Goal: Task Accomplishment & Management: Manage account settings

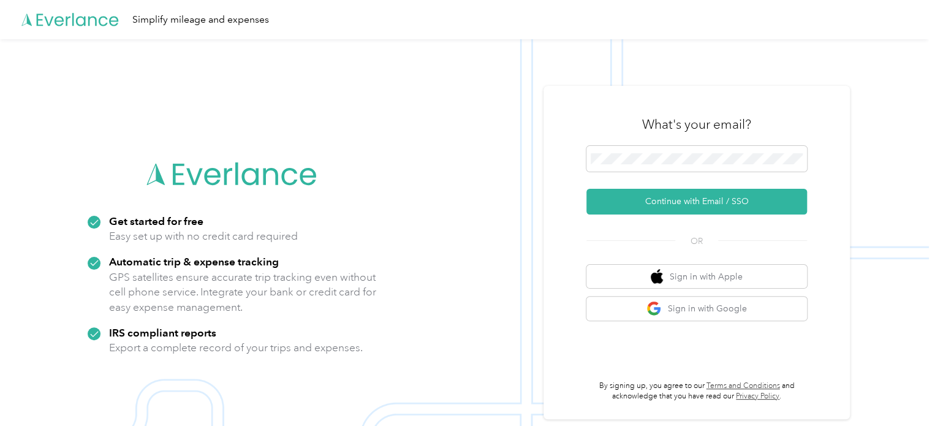
click at [647, 145] on div "What's your email?" at bounding box center [696, 124] width 221 height 43
click at [643, 164] on span at bounding box center [696, 159] width 221 height 26
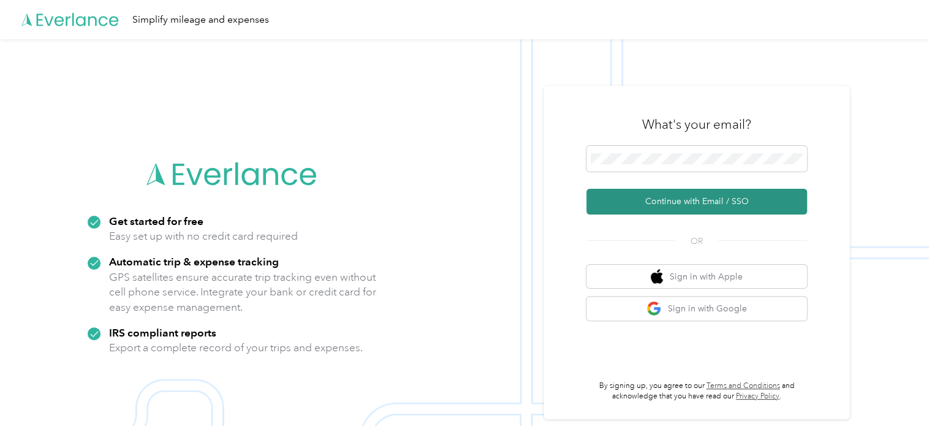
click at [645, 205] on button "Continue with Email / SSO" at bounding box center [696, 202] width 221 height 26
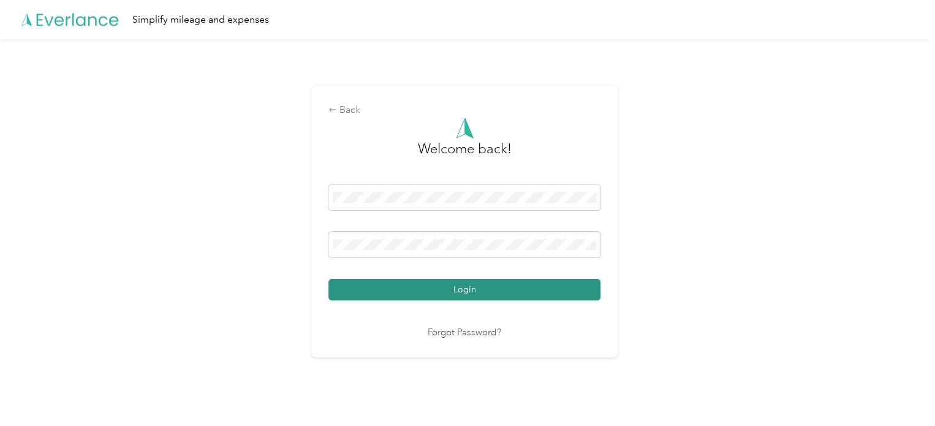
click at [517, 297] on button "Login" at bounding box center [464, 289] width 272 height 21
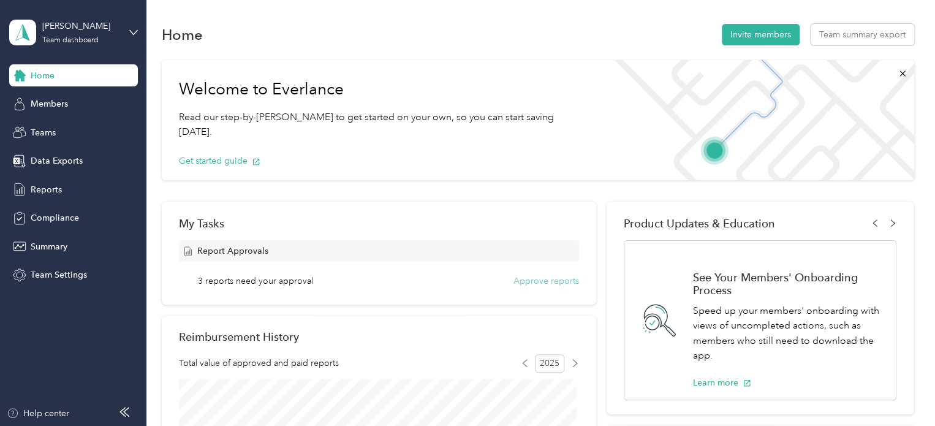
click at [532, 281] on button "Approve reports" at bounding box center [547, 281] width 66 height 13
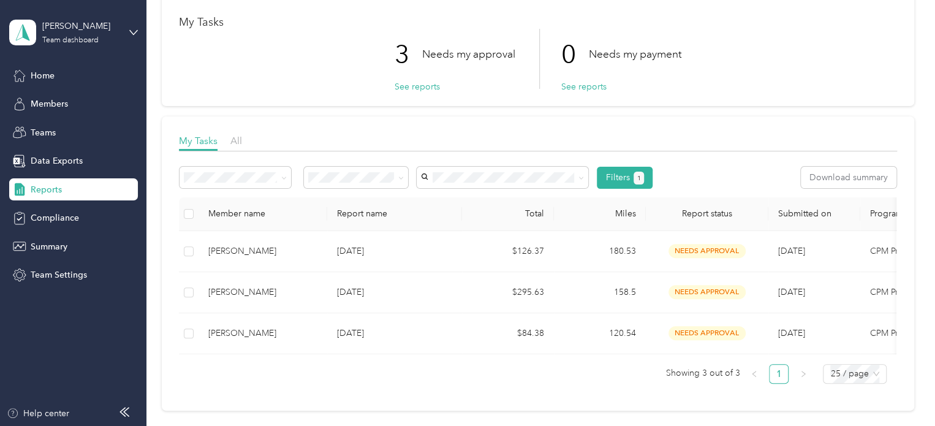
scroll to position [123, 0]
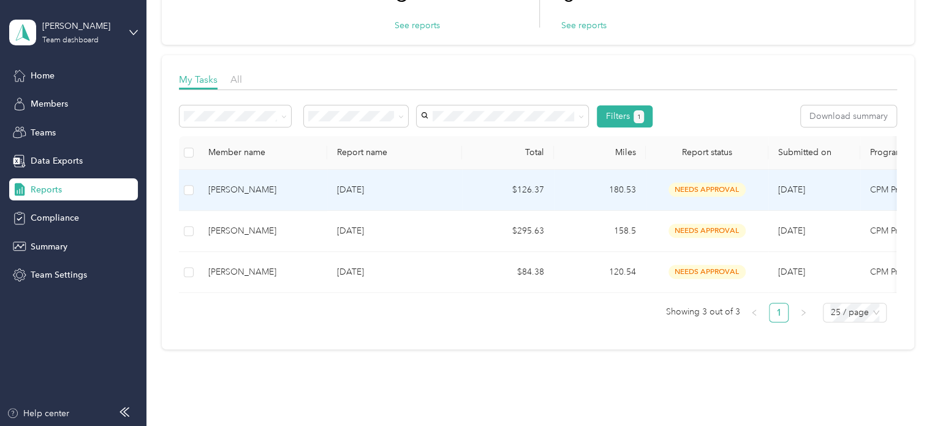
click at [601, 194] on td "180.53" at bounding box center [600, 190] width 92 height 41
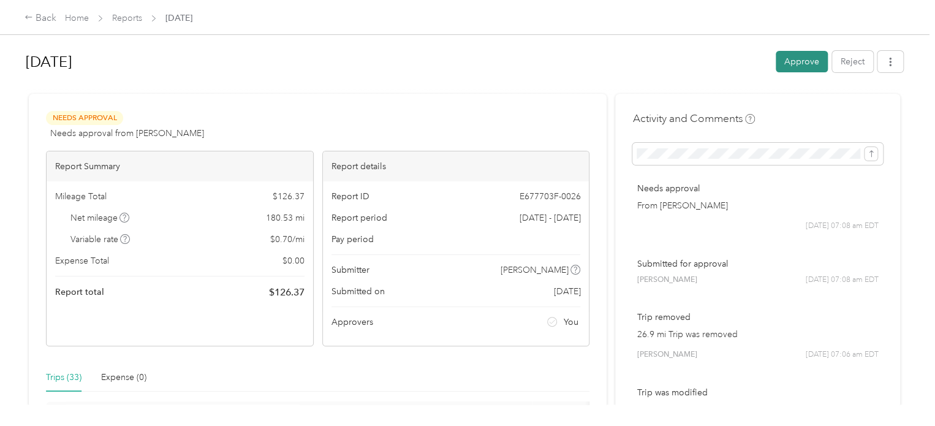
click at [804, 67] on button "Approve" at bounding box center [802, 61] width 52 height 21
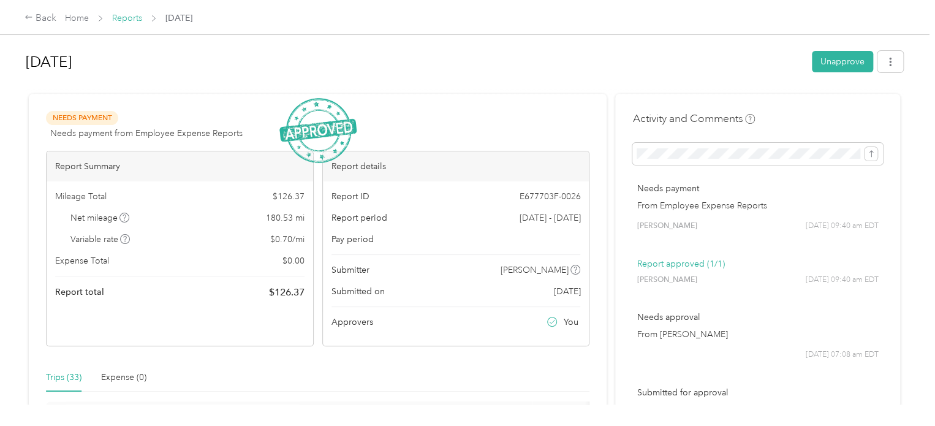
click at [123, 20] on link "Reports" at bounding box center [127, 18] width 30 height 10
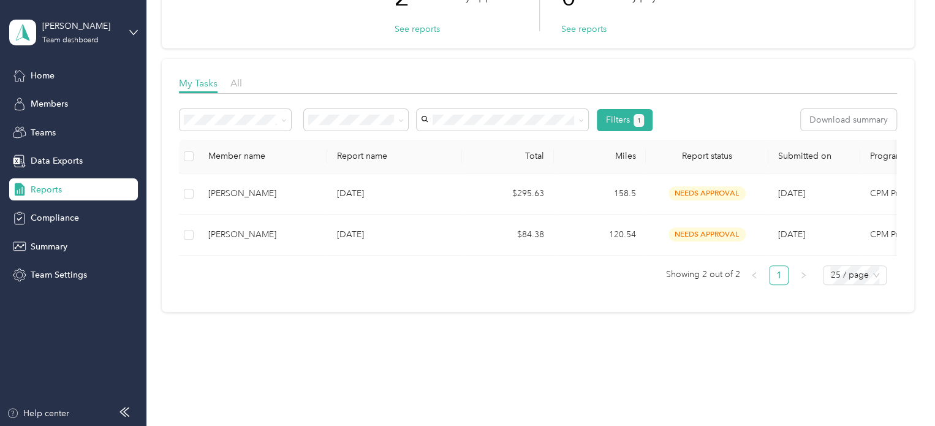
scroll to position [123, 0]
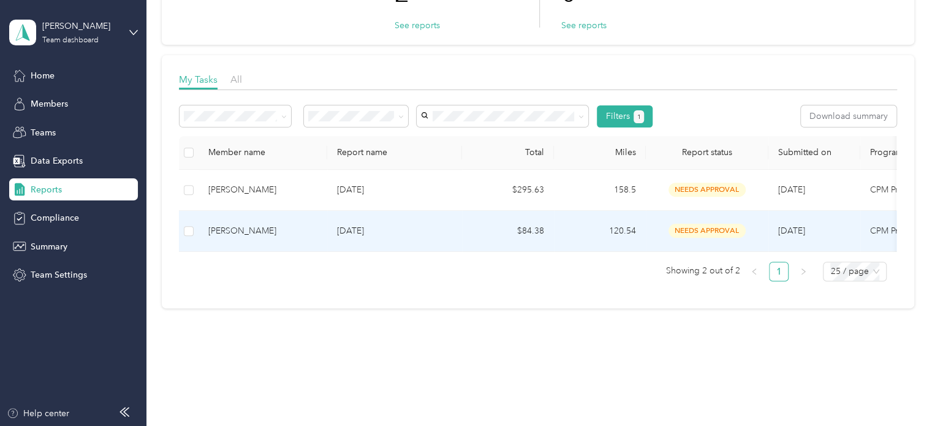
click at [574, 229] on td "120.54" at bounding box center [600, 231] width 92 height 41
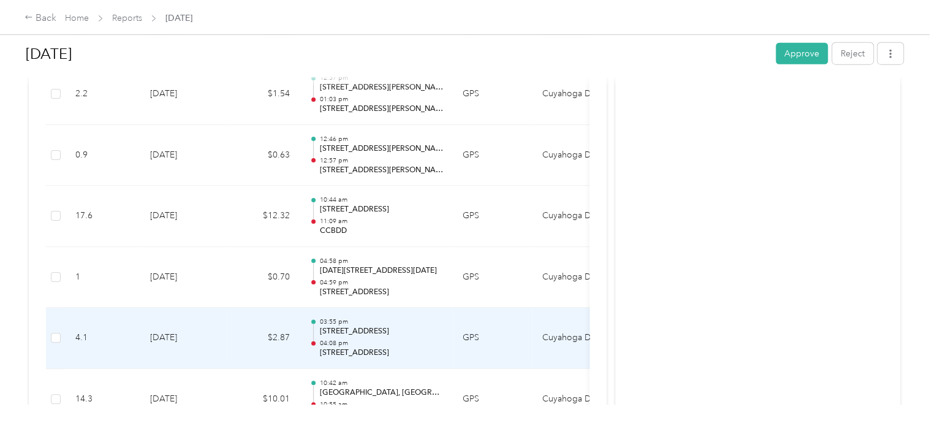
scroll to position [1536, 0]
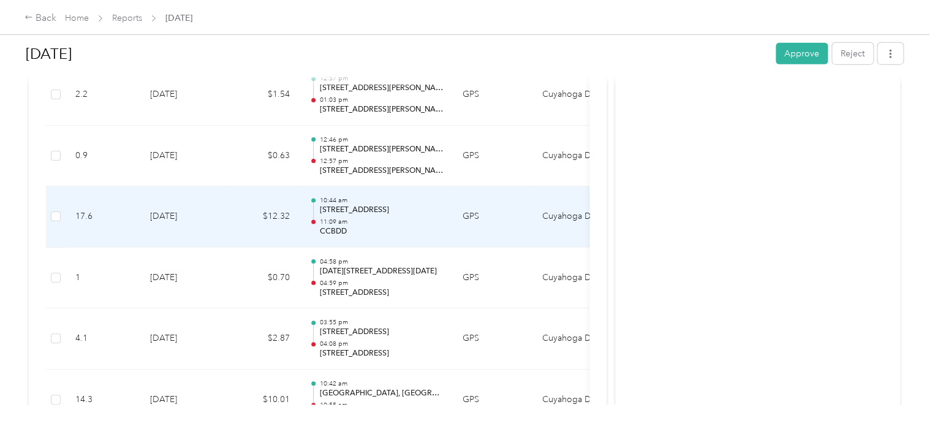
click at [396, 221] on p "11:09 am" at bounding box center [381, 222] width 124 height 9
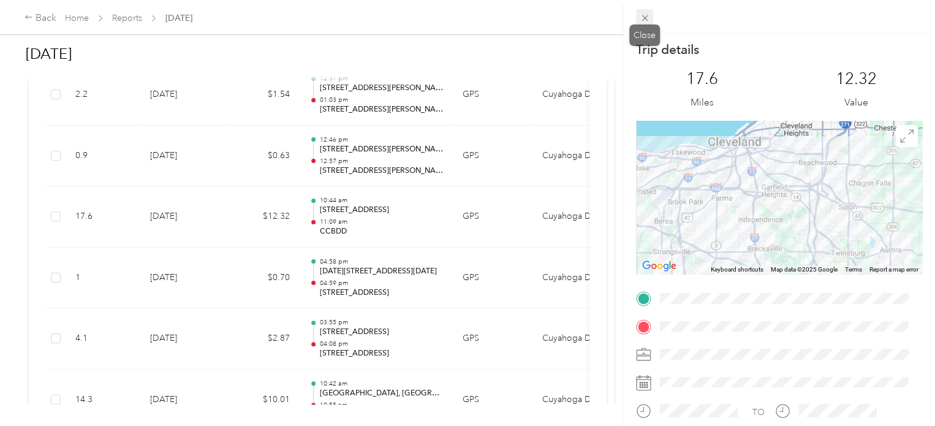
click at [643, 17] on icon at bounding box center [645, 18] width 6 height 6
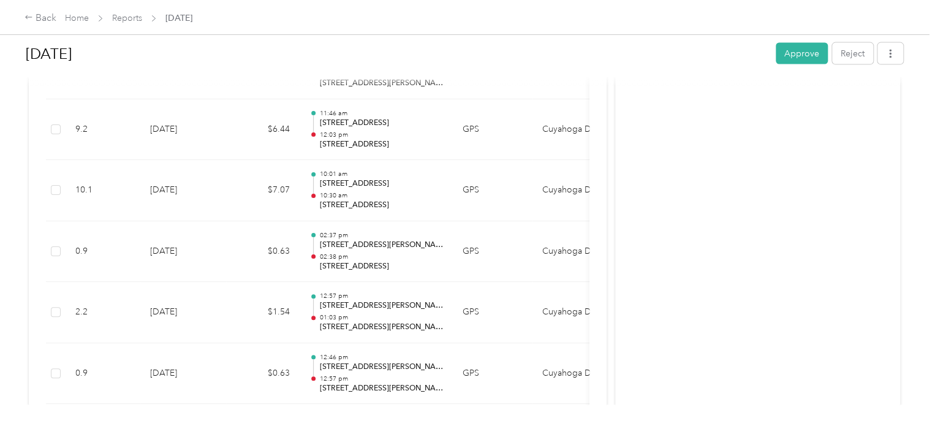
scroll to position [1291, 0]
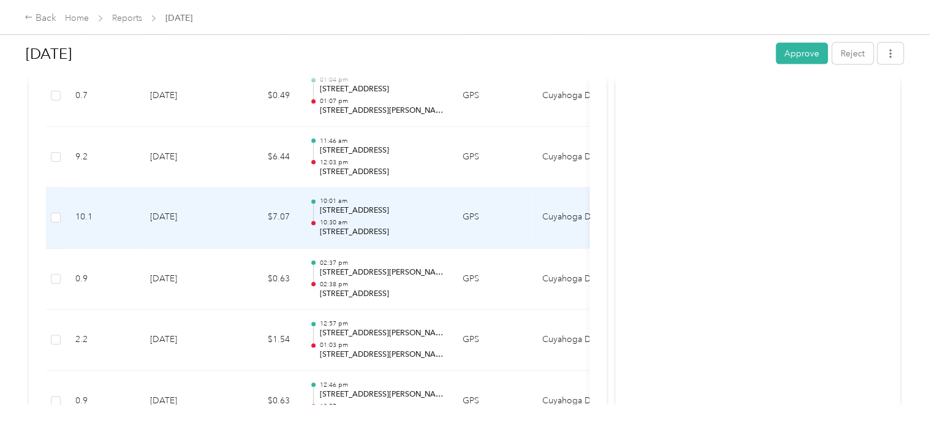
click at [417, 227] on p "[STREET_ADDRESS]" at bounding box center [381, 232] width 124 height 11
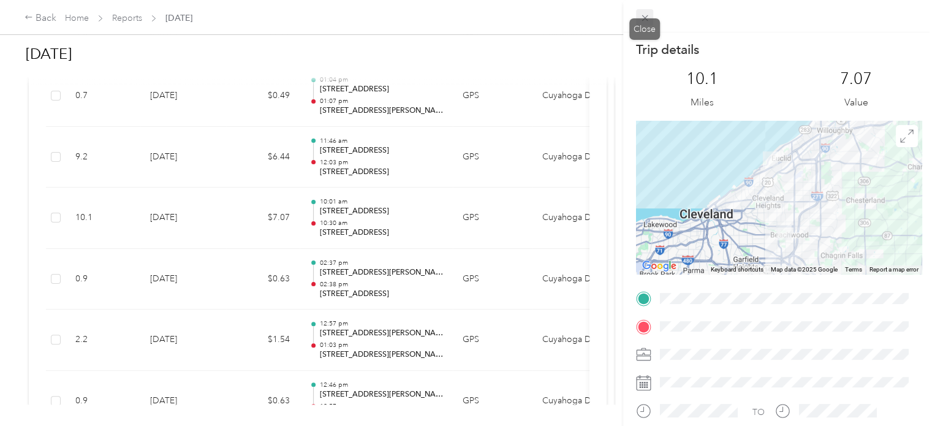
click at [637, 425] on div "Trip details This trip cannot be edited because it is either under review, appr…" at bounding box center [464, 426] width 929 height 0
click at [642, 20] on icon at bounding box center [645, 18] width 10 height 10
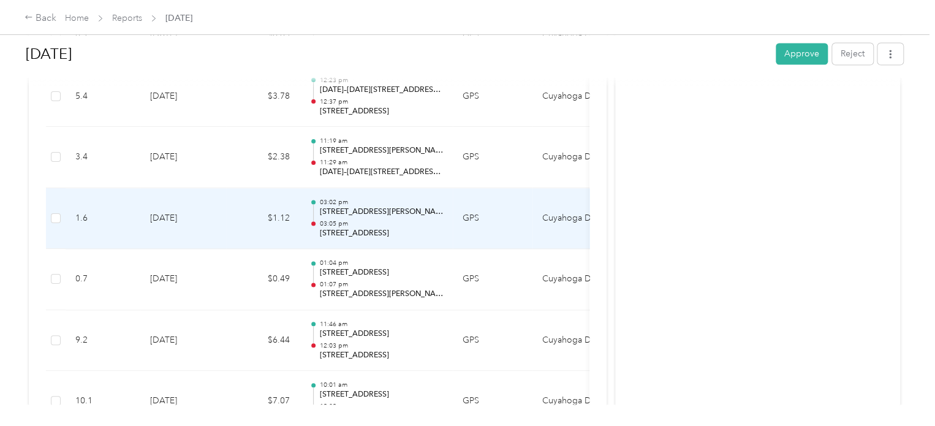
scroll to position [1107, 0]
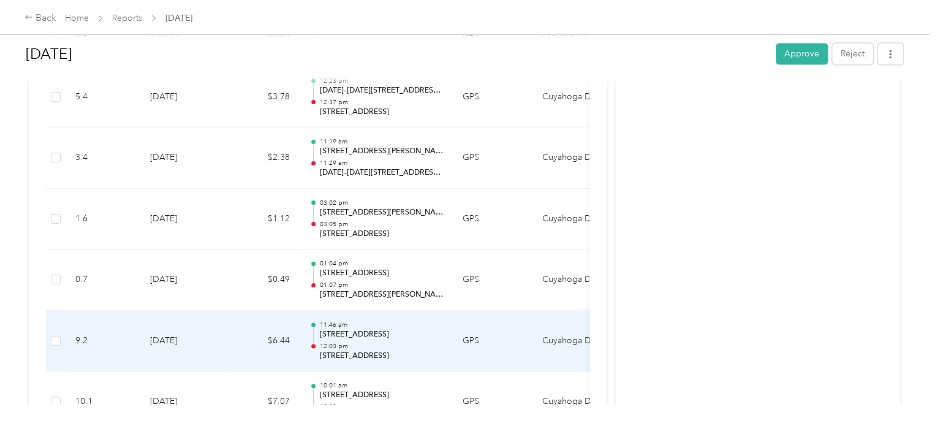
click at [371, 356] on p "[STREET_ADDRESS]" at bounding box center [381, 356] width 124 height 11
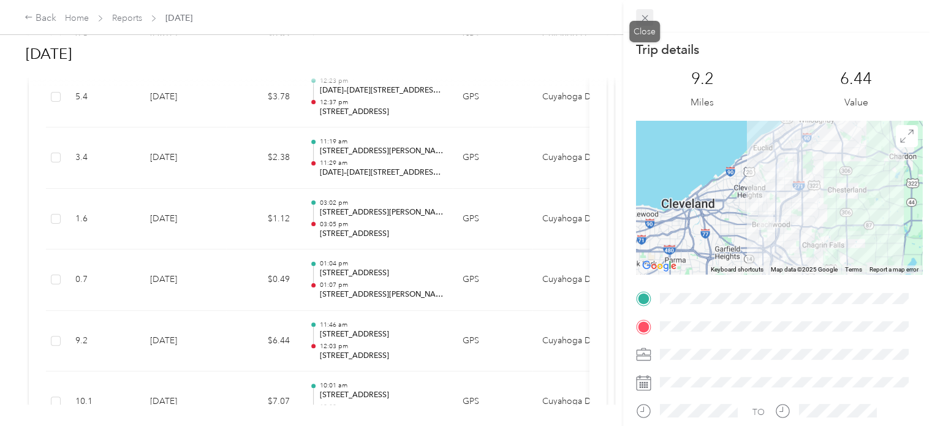
click at [642, 21] on icon at bounding box center [645, 18] width 6 height 6
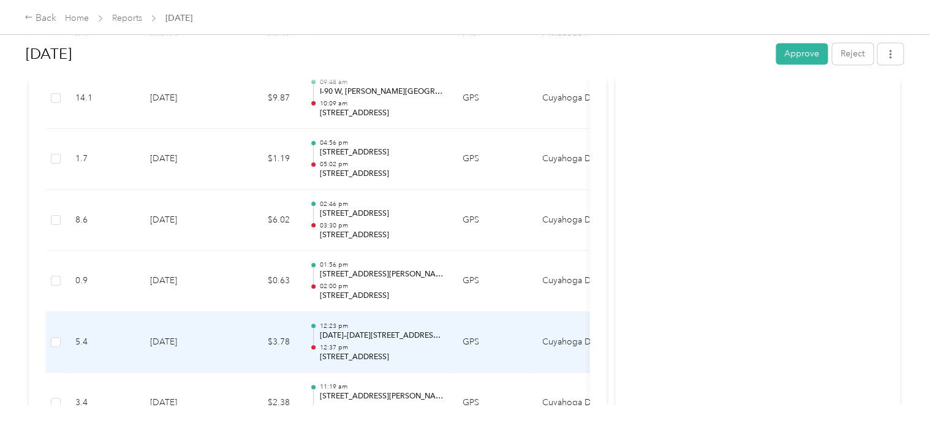
scroll to position [801, 0]
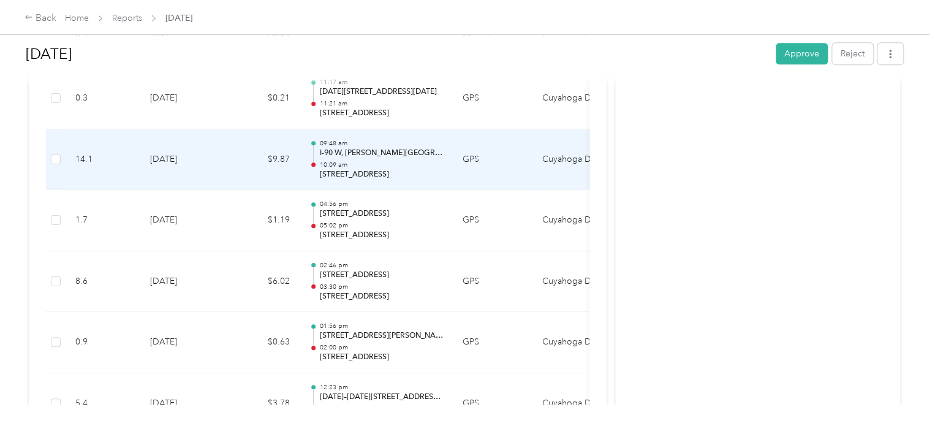
click at [436, 163] on p "10:09 am" at bounding box center [381, 165] width 124 height 9
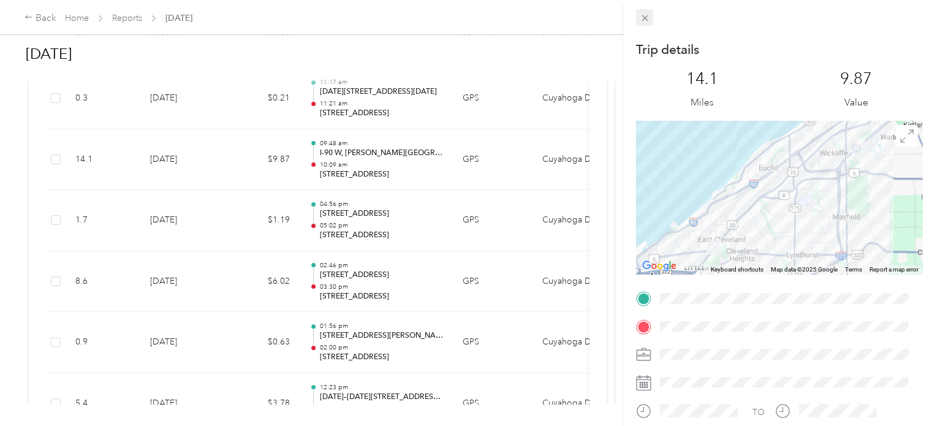
click at [645, 18] on icon at bounding box center [645, 18] width 6 height 6
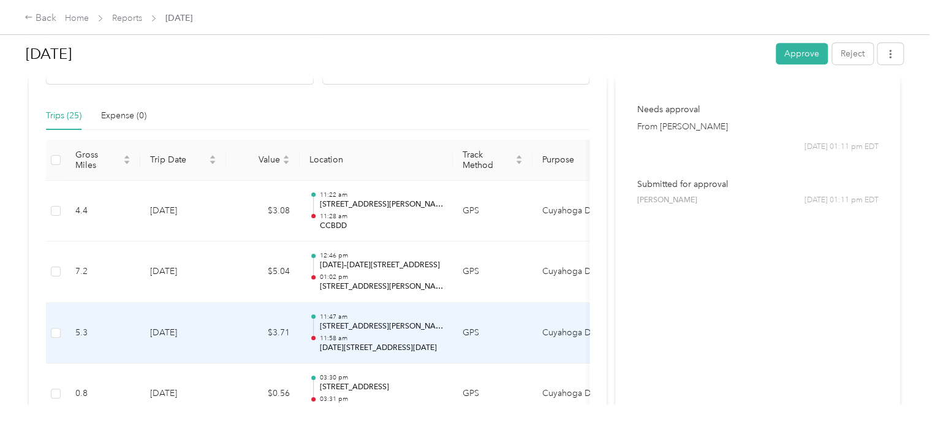
scroll to position [249, 0]
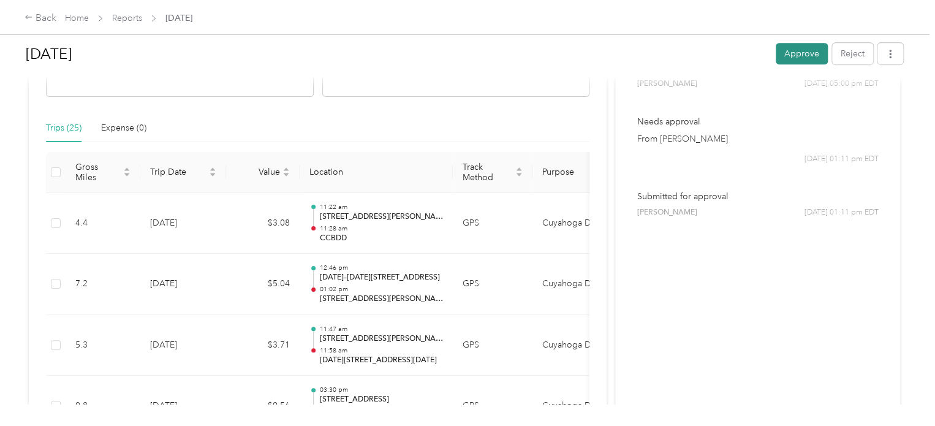
click at [786, 53] on button "Approve" at bounding box center [802, 53] width 52 height 21
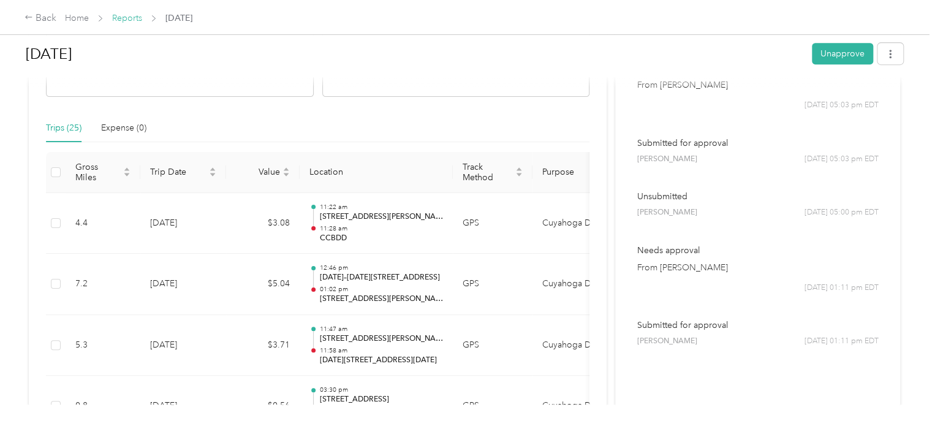
click at [125, 18] on link "Reports" at bounding box center [127, 18] width 30 height 10
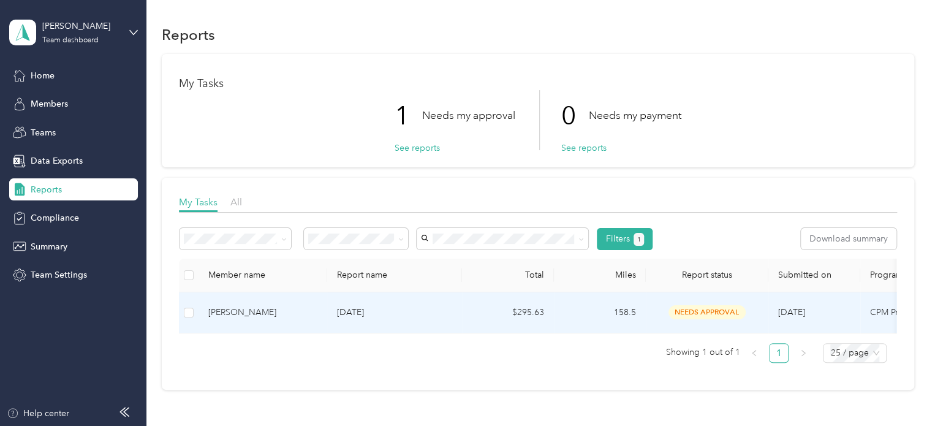
click at [305, 303] on td "[PERSON_NAME]" at bounding box center [263, 312] width 129 height 41
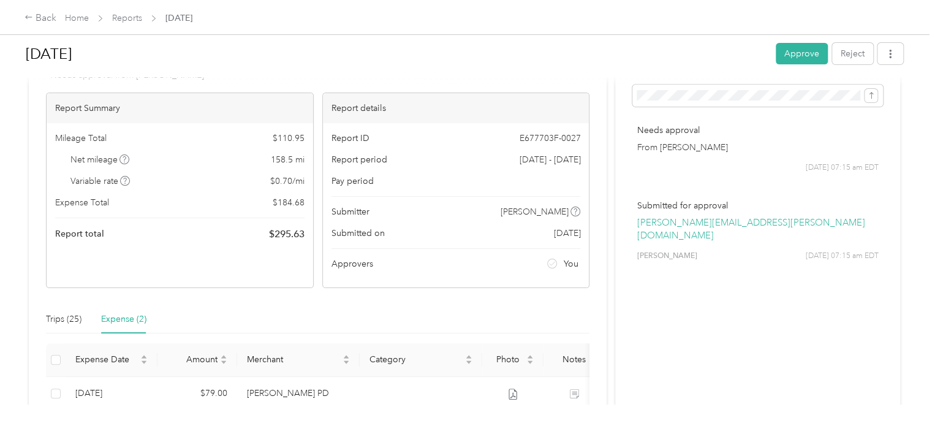
scroll to position [13, 0]
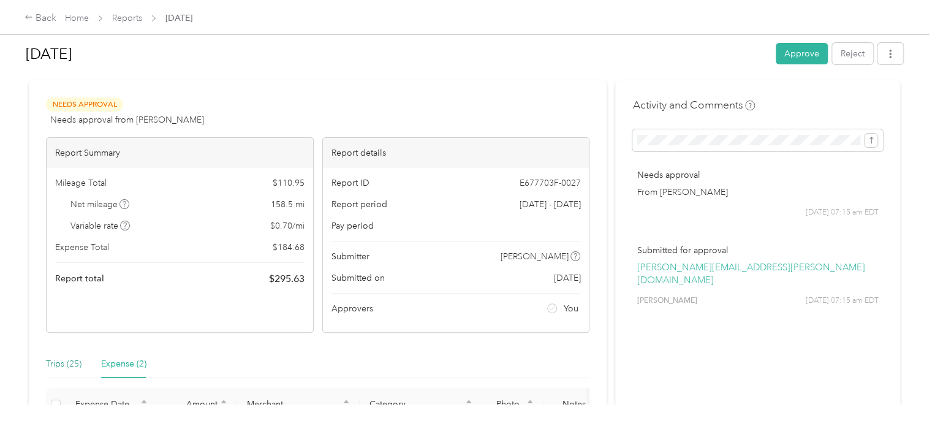
click at [65, 362] on div "Trips (25)" at bounding box center [64, 363] width 36 height 13
click at [68, 362] on div "Trips (25)" at bounding box center [64, 363] width 36 height 13
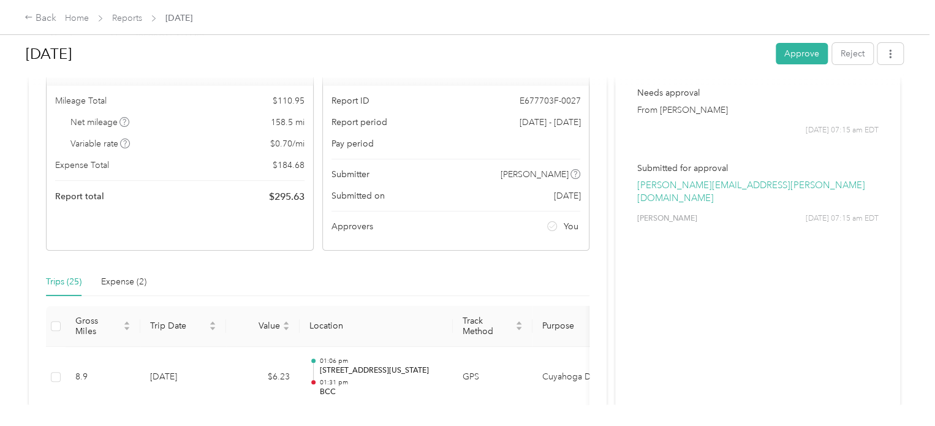
scroll to position [75, 0]
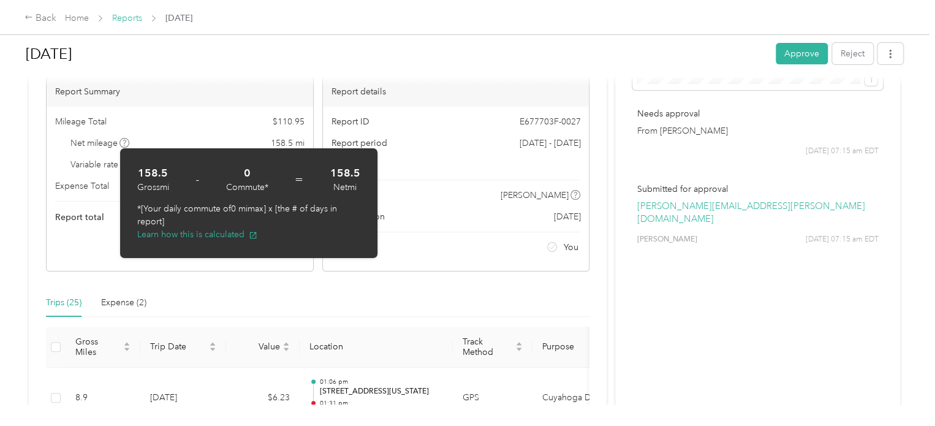
click at [131, 19] on link "Reports" at bounding box center [127, 18] width 30 height 10
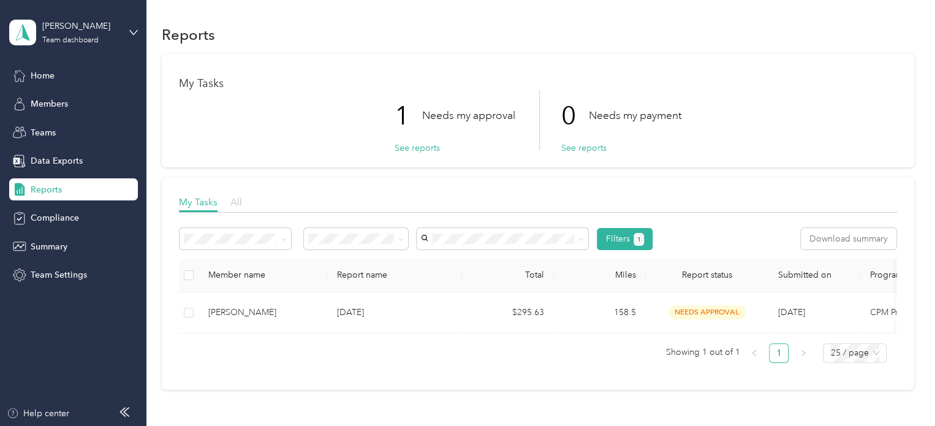
click at [235, 203] on span "All" at bounding box center [236, 202] width 12 height 12
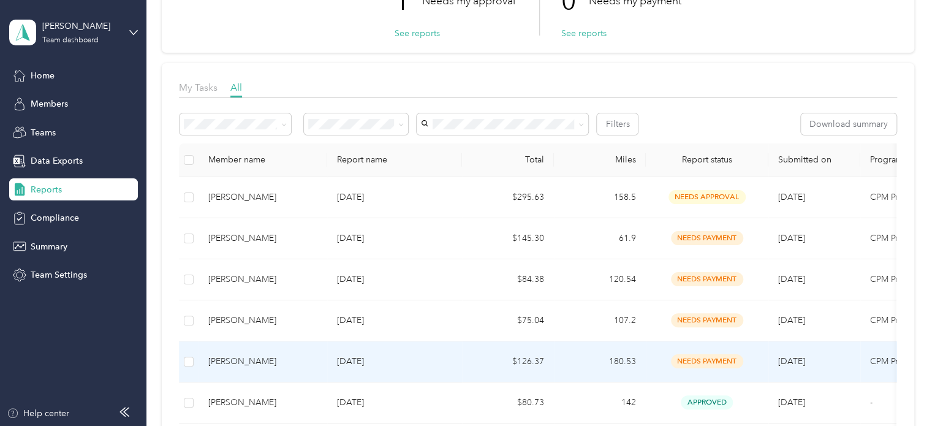
scroll to position [123, 0]
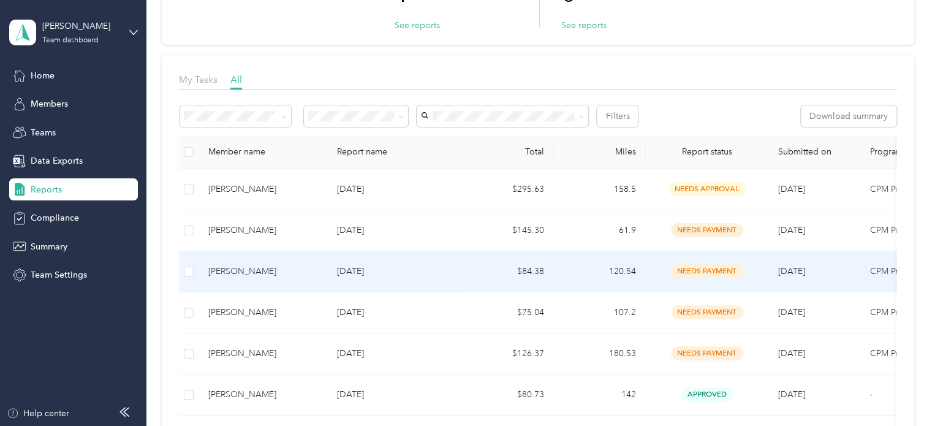
click at [251, 267] on div "[PERSON_NAME]" at bounding box center [262, 271] width 109 height 13
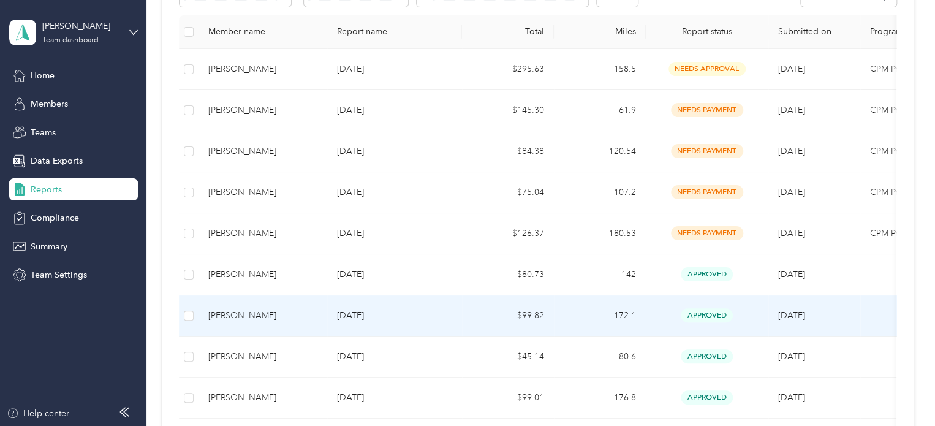
scroll to position [245, 0]
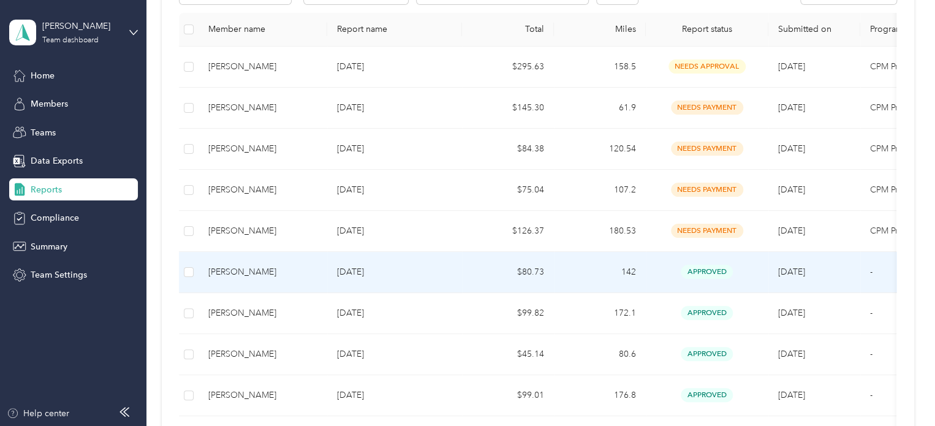
click at [239, 279] on td "[PERSON_NAME]" at bounding box center [263, 272] width 129 height 41
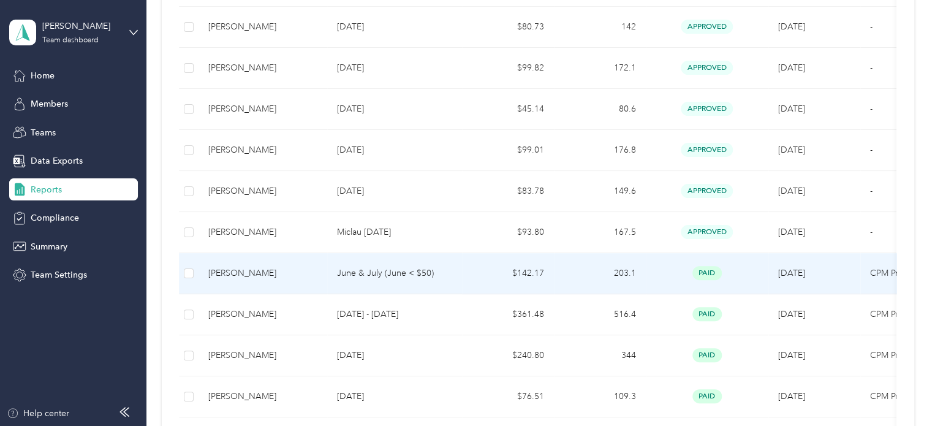
scroll to position [552, 0]
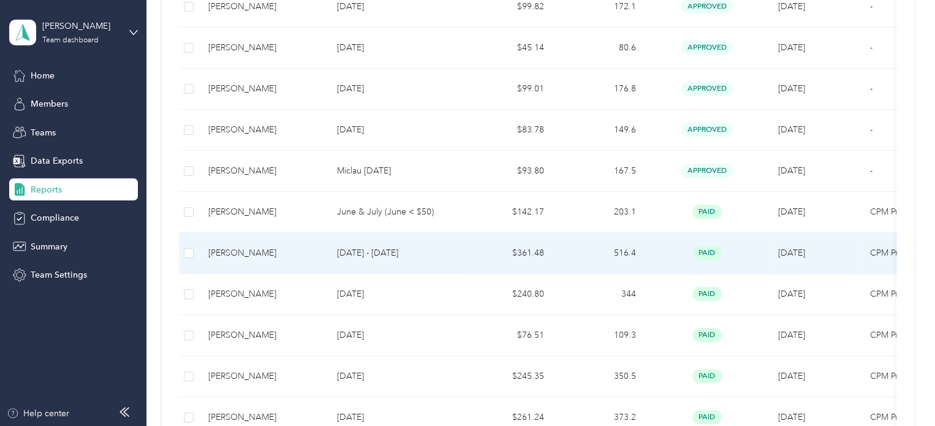
click at [294, 248] on div "[PERSON_NAME]" at bounding box center [262, 252] width 109 height 13
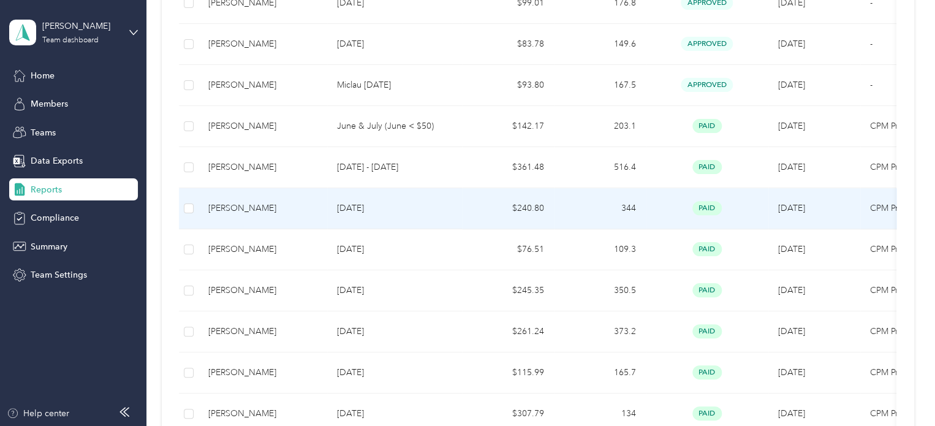
scroll to position [735, 0]
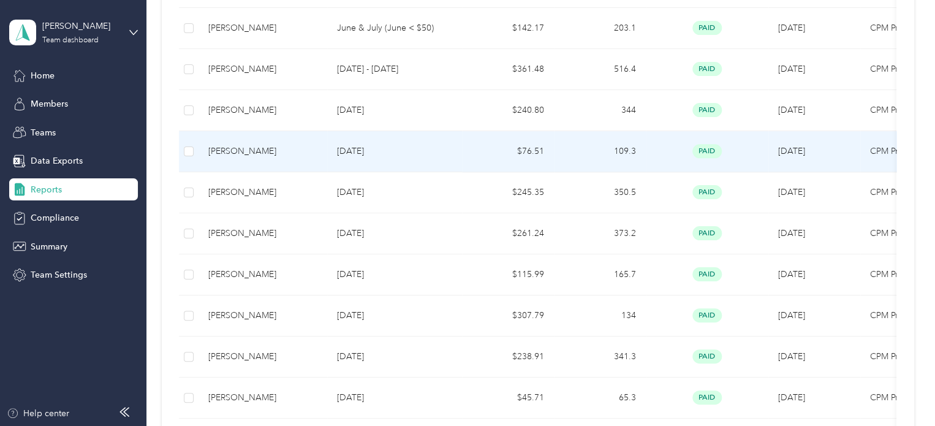
click at [258, 155] on div "[PERSON_NAME]" at bounding box center [262, 151] width 109 height 13
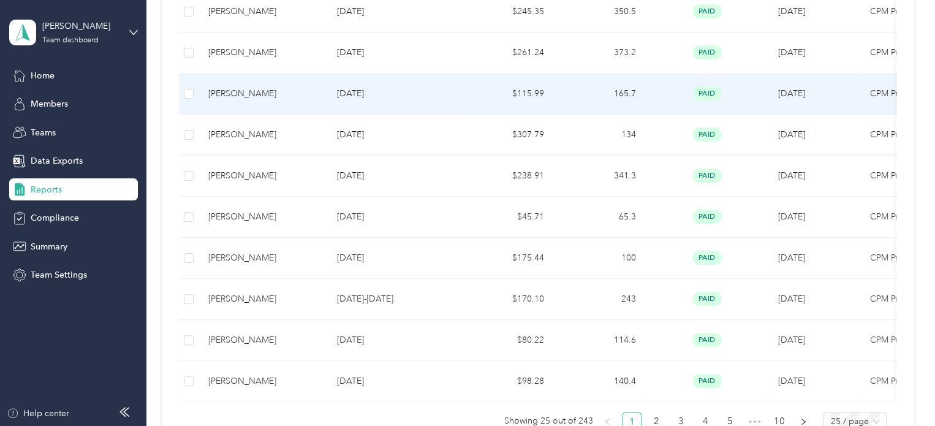
scroll to position [919, 0]
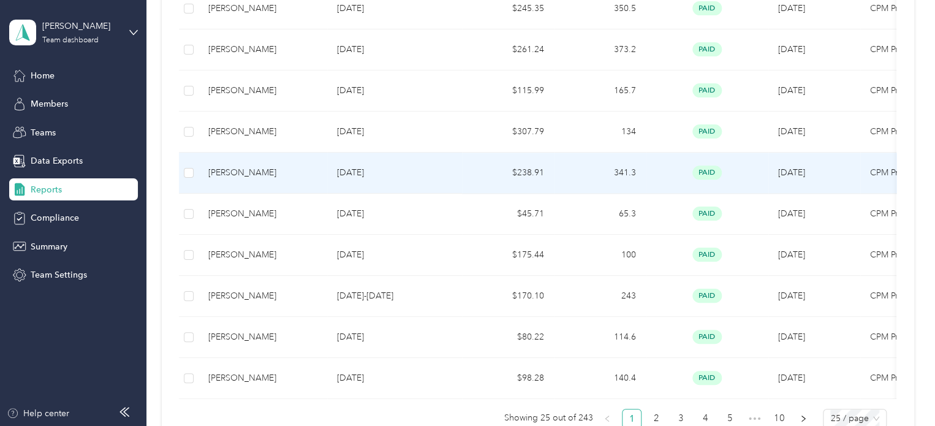
click at [229, 169] on div "[PERSON_NAME]" at bounding box center [262, 172] width 109 height 13
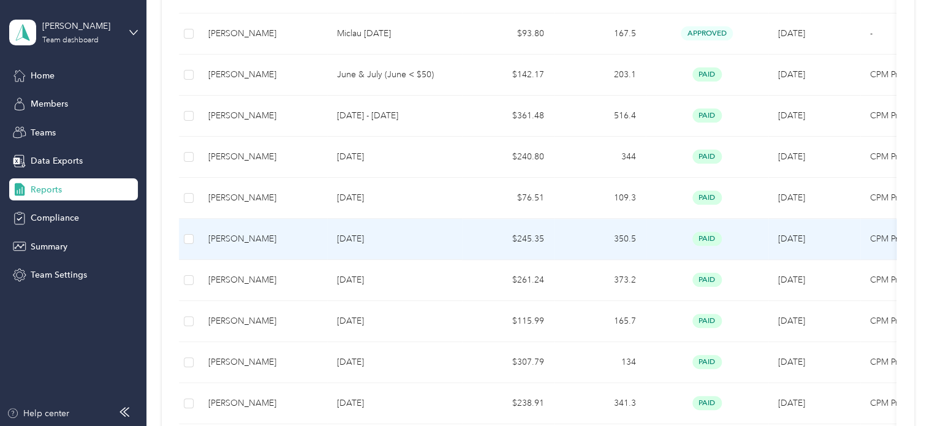
scroll to position [735, 0]
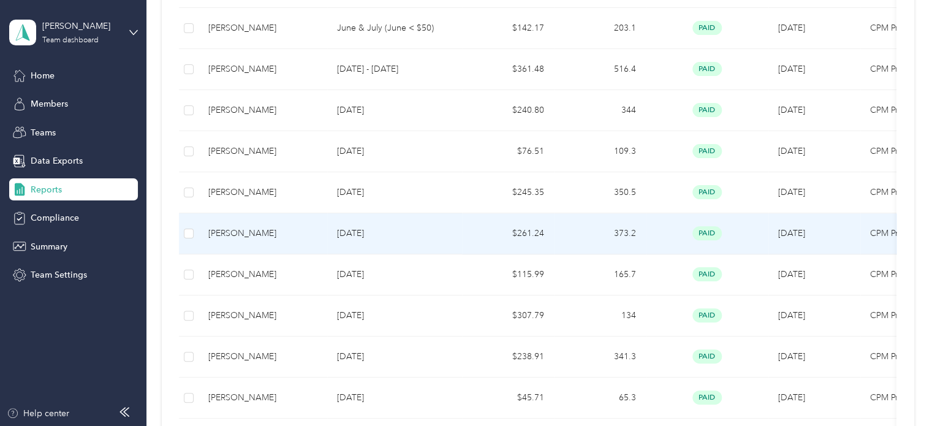
click at [257, 231] on div "[PERSON_NAME]" at bounding box center [262, 233] width 109 height 13
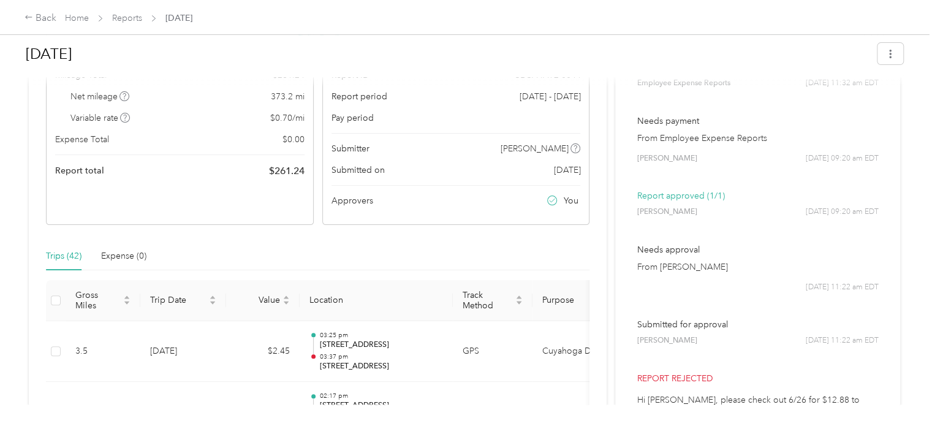
scroll to position [123, 0]
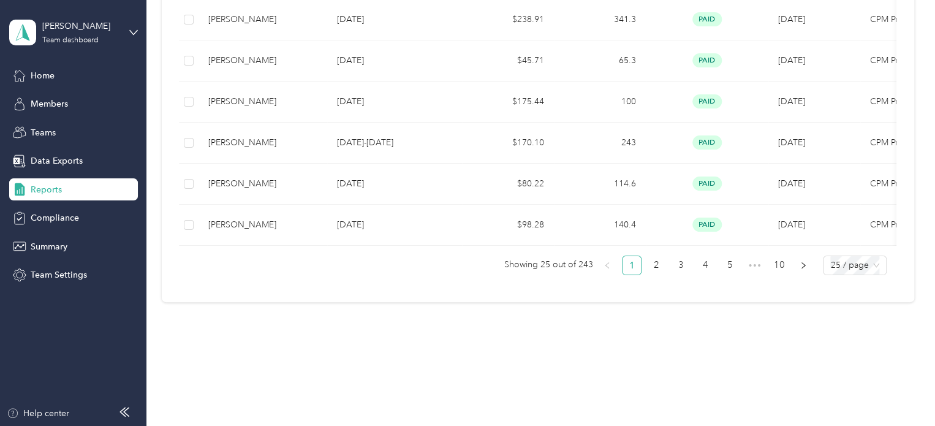
scroll to position [1081, 0]
click at [651, 261] on link "2" at bounding box center [656, 263] width 18 height 18
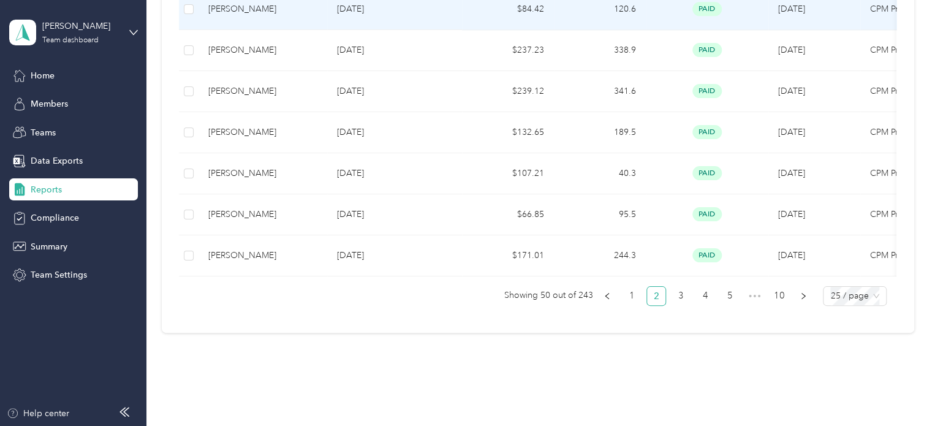
scroll to position [1081, 0]
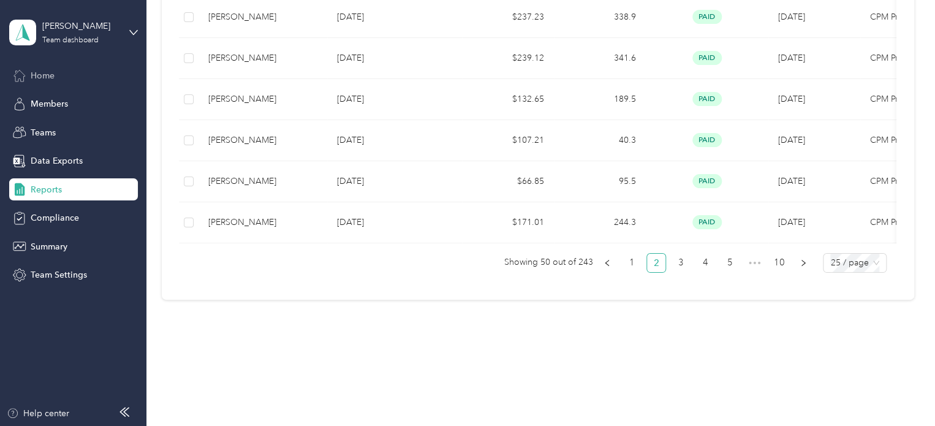
click at [54, 70] on span "Home" at bounding box center [43, 75] width 24 height 13
